Goal: Task Accomplishment & Management: Manage account settings

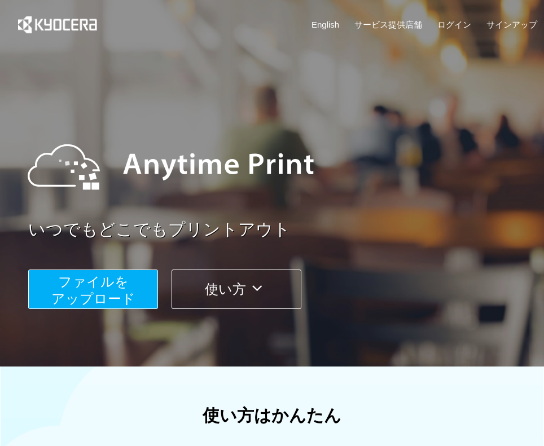
click at [456, 15] on div "English サービス提供店舗 ログイン サインアップ" at bounding box center [272, 27] width 530 height 55
click at [456, 24] on link "ログイン" at bounding box center [454, 25] width 34 height 12
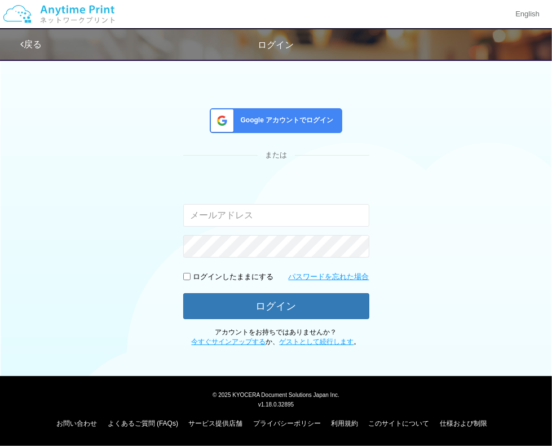
click at [324, 123] on span "Google アカウントでログイン" at bounding box center [285, 121] width 98 height 10
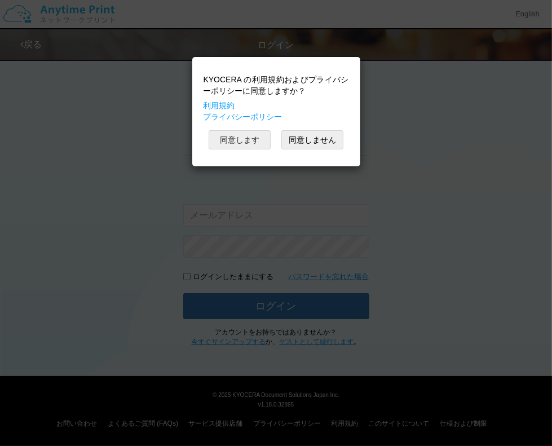
click at [260, 139] on button "同意します" at bounding box center [240, 139] width 62 height 19
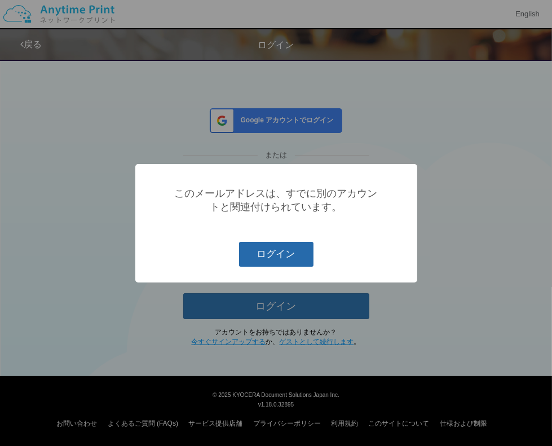
click at [284, 252] on button "ログイン" at bounding box center [276, 254] width 74 height 25
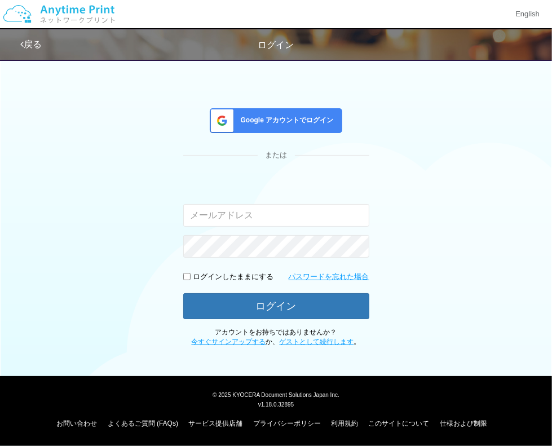
click at [497, 196] on div "Google アカウントでログイン または 入力されたメールアドレスまたはパスワードが正しくありません。 ログインしたままにする パスワードを忘れた場合 ログ…" at bounding box center [276, 200] width 552 height 294
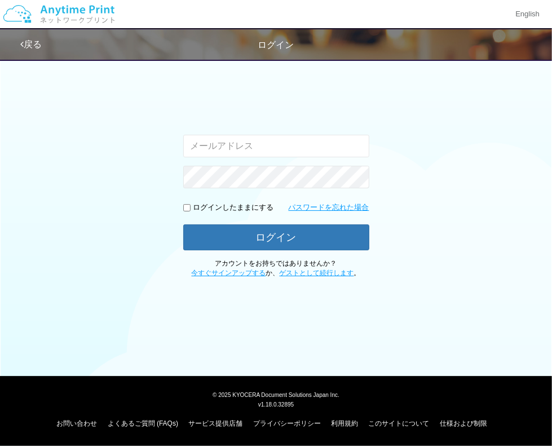
click at [23, 42] on icon at bounding box center [21, 44] width 3 height 9
